Goal: Task Accomplishment & Management: Manage account settings

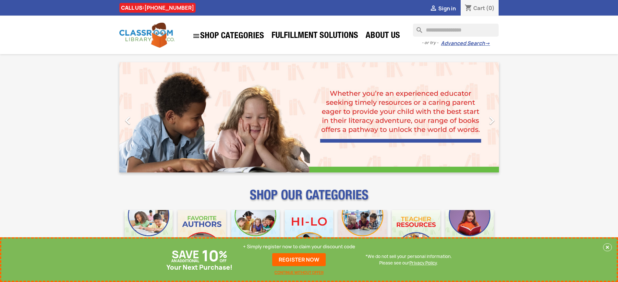
click at [299, 247] on p "+ Simply register now to claim your discount code" at bounding box center [299, 247] width 112 height 6
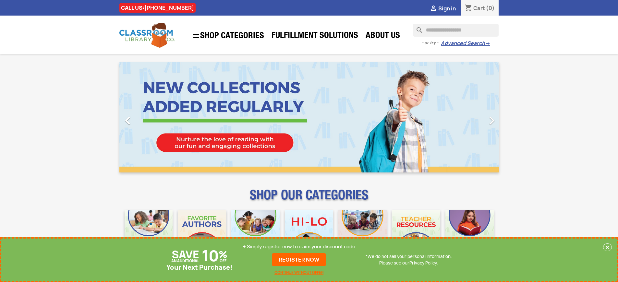
click at [299, 247] on p "+ Simply register now to claim your discount code" at bounding box center [299, 247] width 112 height 6
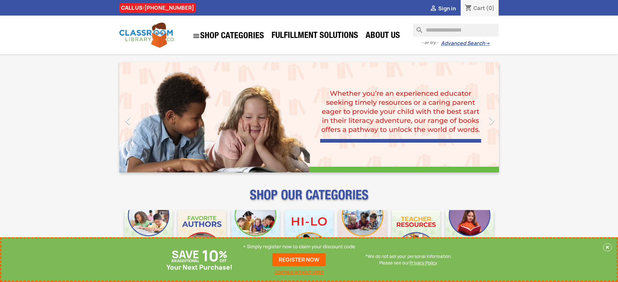
click at [299, 247] on p "+ Simply register now to claim your discount code" at bounding box center [299, 247] width 112 height 6
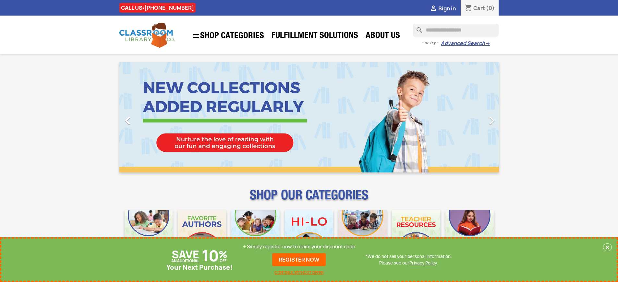
click at [299, 247] on p "+ Simply register now to claim your discount code" at bounding box center [299, 247] width 112 height 6
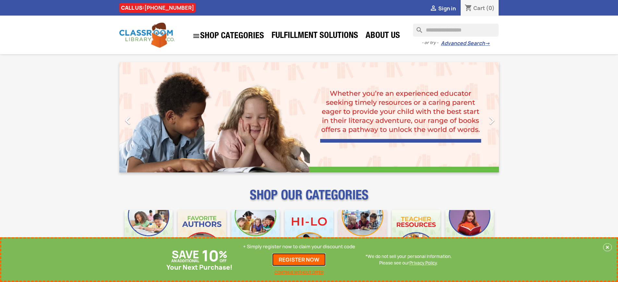
click at [299, 260] on link "REGISTER NOW" at bounding box center [299, 260] width 54 height 13
click at [299, 247] on p "+ Simply register now to claim your discount code" at bounding box center [299, 247] width 112 height 6
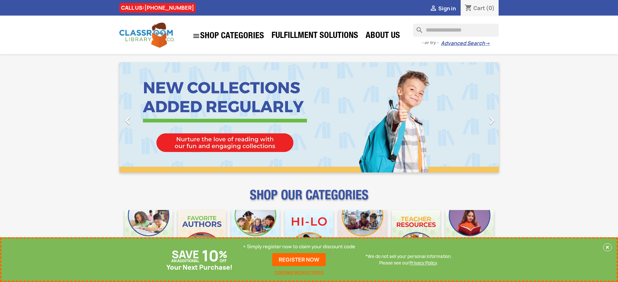
click at [299, 247] on p "+ Simply register now to claim your discount code" at bounding box center [299, 247] width 112 height 6
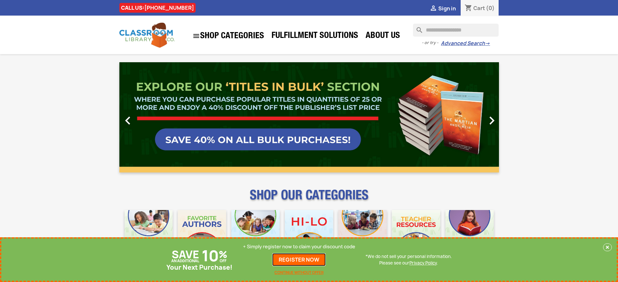
click at [299, 260] on link "REGISTER NOW" at bounding box center [299, 260] width 54 height 13
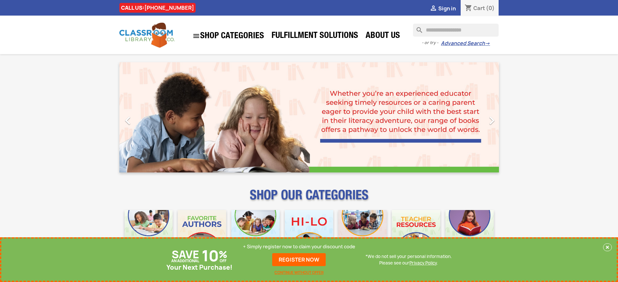
click at [299, 247] on p "+ Simply register now to claim your discount code" at bounding box center [299, 247] width 112 height 6
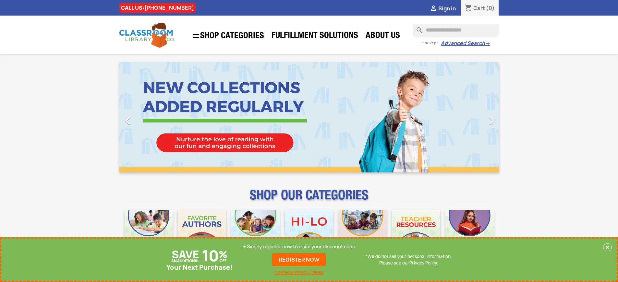
click at [299, 247] on p "+ Simply register now to claim your discount code" at bounding box center [299, 247] width 112 height 6
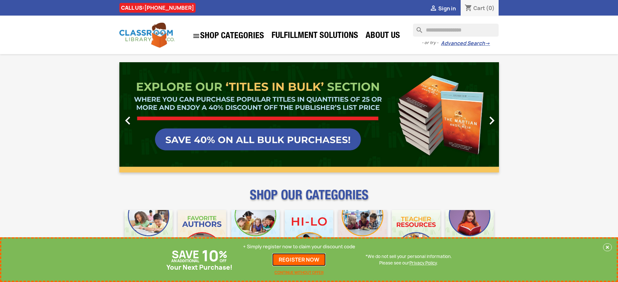
click at [299, 260] on link "REGISTER NOW" at bounding box center [299, 260] width 54 height 13
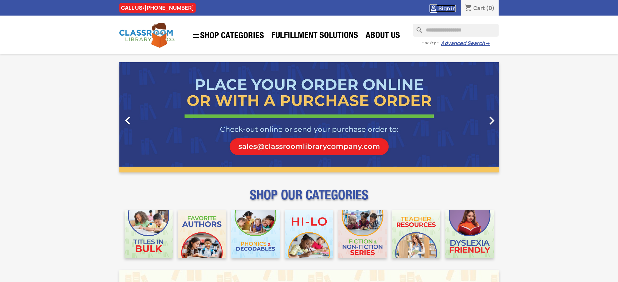
click at [447, 8] on span "Sign in" at bounding box center [448, 8] width 18 height 7
